Goal: Find specific page/section: Locate a particular part of the current website

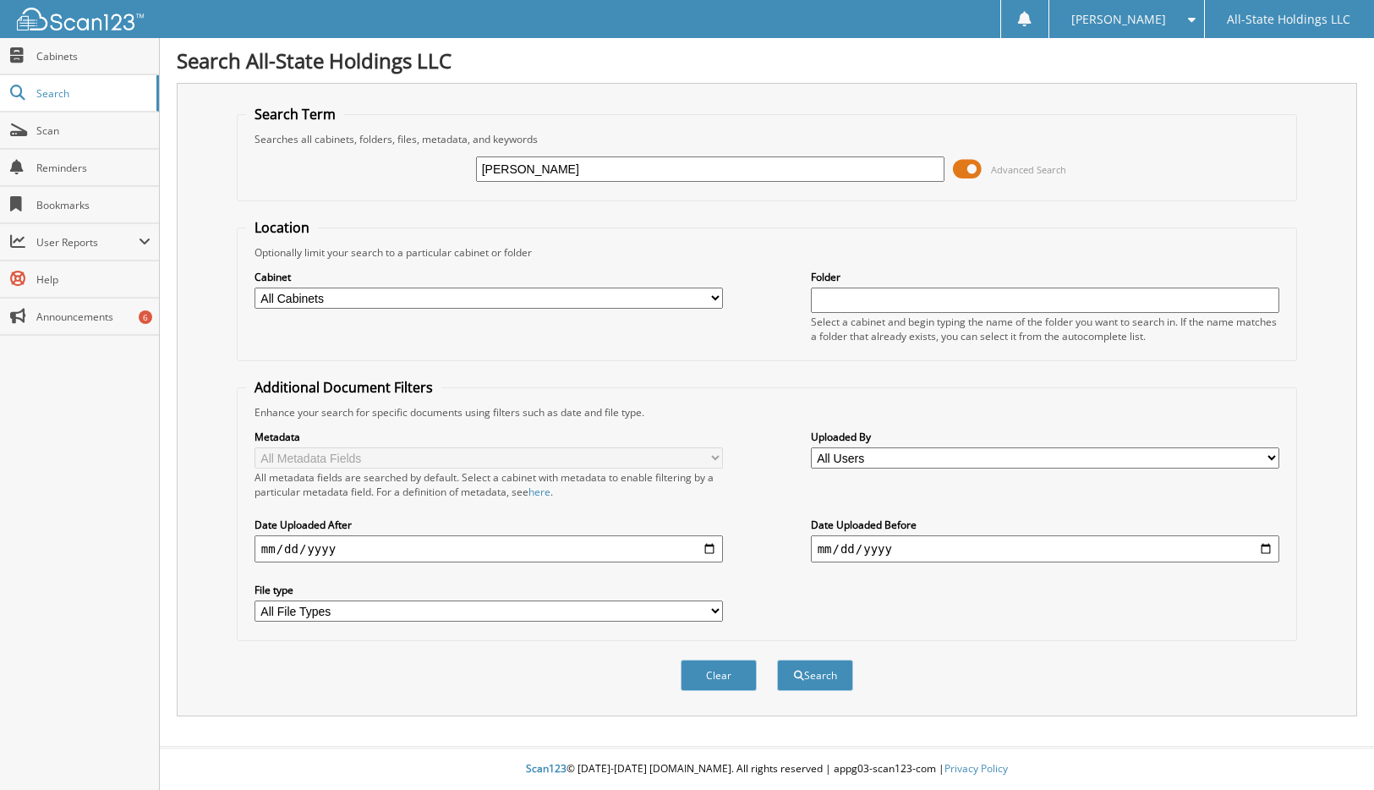
type input "J"
type input "[PERSON_NAME]"
click at [777, 659] on button "Search" at bounding box center [815, 674] width 76 height 31
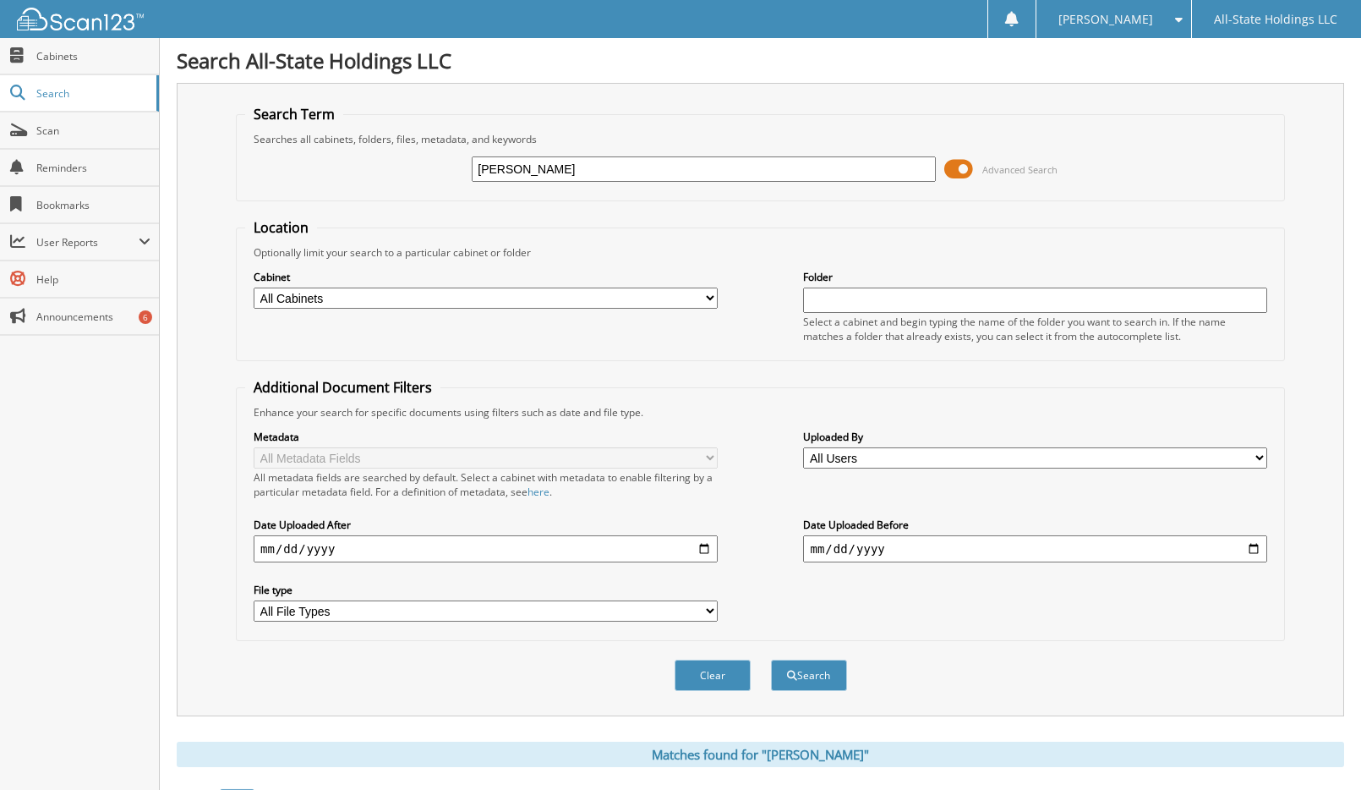
drag, startPoint x: 375, startPoint y: 180, endPoint x: 218, endPoint y: 156, distance: 158.2
click at [240, 163] on fieldset "Search Term Searches all cabinets, folders, files, metadata, and keywords [PERS…" at bounding box center [760, 153] width 1049 height 96
type input "V"
type input "D16259"
click at [771, 659] on button "Search" at bounding box center [809, 674] width 76 height 31
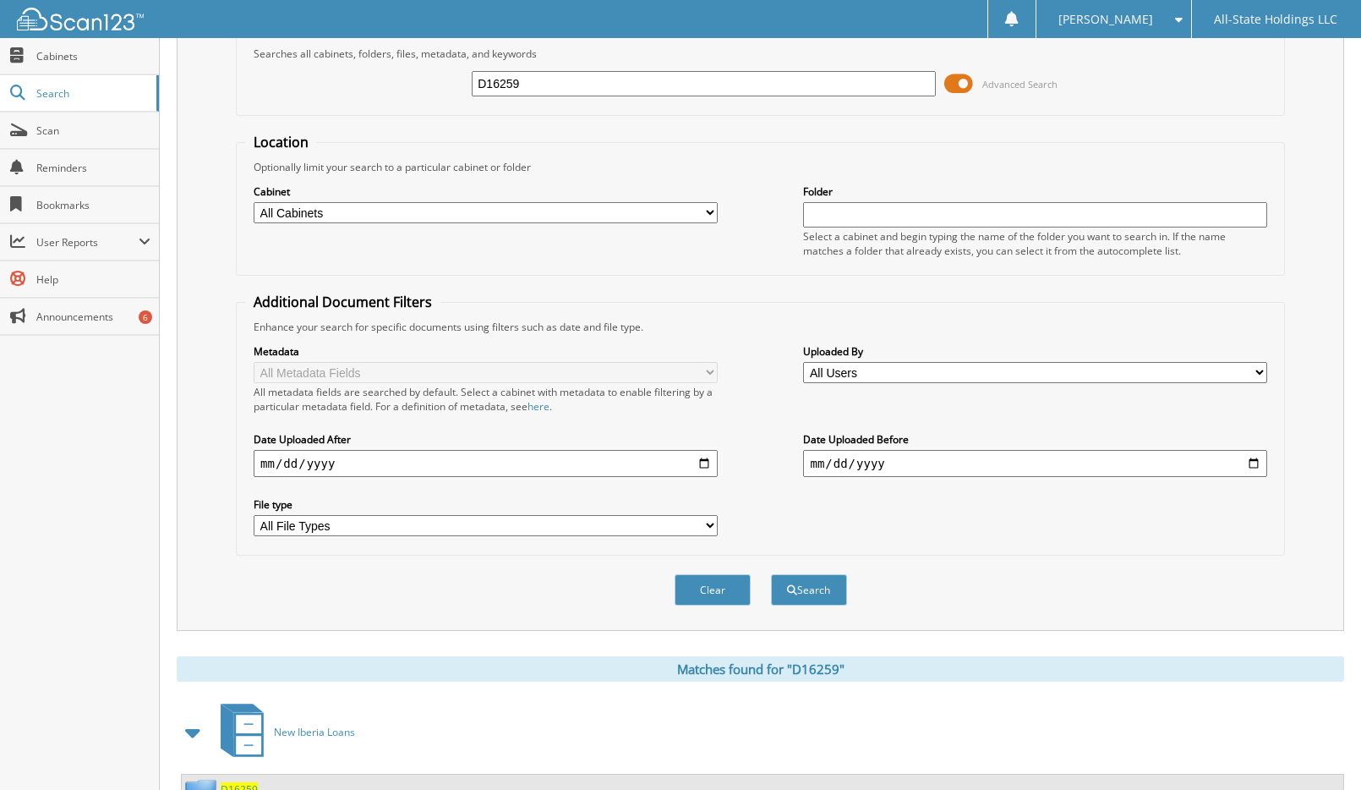
scroll to position [156, 0]
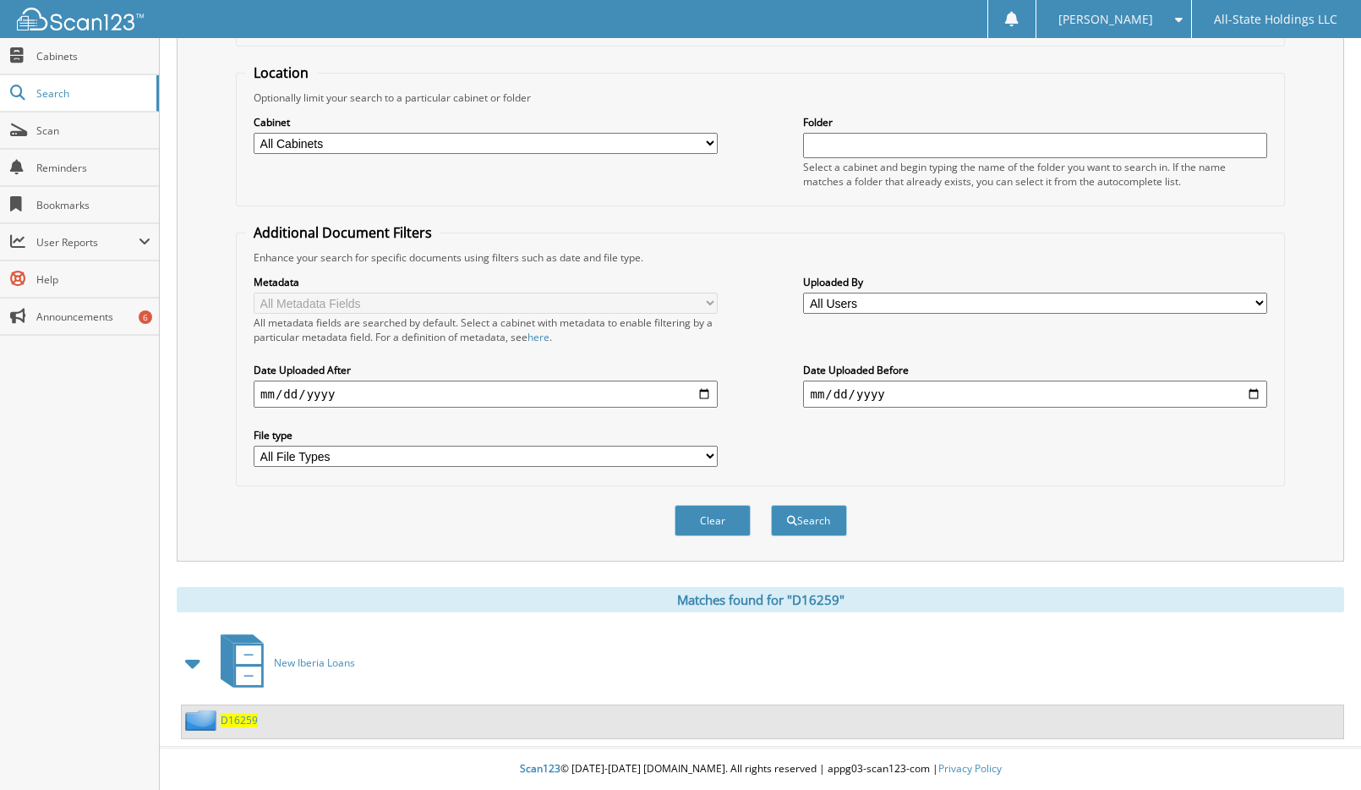
click at [235, 726] on span "D16259" at bounding box center [239, 720] width 37 height 14
